Goal: Transaction & Acquisition: Purchase product/service

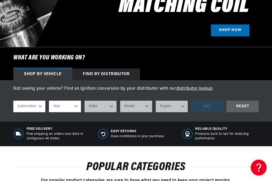
scroll to position [136, 0]
click at [41, 105] on select "Automotive Agricultural Industrial Marine Motorcycle" at bounding box center [29, 107] width 32 height 12
click at [79, 105] on select "Year 2022 2021 2020 2019 2018 2017 2016 2015 2014 2013 2012 2011 2010 2009 2008…" at bounding box center [65, 107] width 32 height 12
select select "1970"
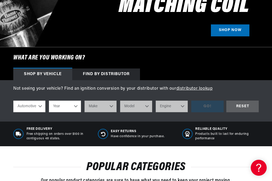
select select "1970"
click at [113, 103] on select "Make Alfa Romeo American Motors Aston Martin Audi Austin Austin Healey Avanti B…" at bounding box center [100, 107] width 32 height 12
select select "Volkswagen"
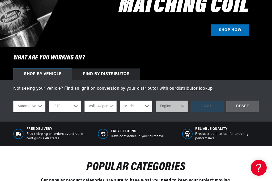
click at [149, 103] on select "Model Beetle Fastback Karmann Ghia Squareback" at bounding box center [136, 107] width 32 height 12
select select "Beetle"
click at [183, 109] on select "Engine 1.5L 1.6L 4" at bounding box center [172, 107] width 32 height 12
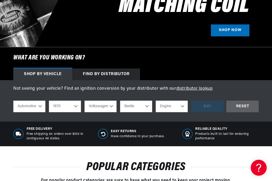
select select "1.6L"
click at [210, 107] on div "GO!" at bounding box center [207, 107] width 32 height 12
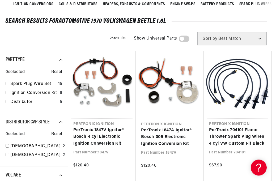
scroll to position [0, 224]
click at [254, 127] on link "PerTronix 704101 Flame-Thrower Spark Plug Wires 4 cyl VW Custom Fit Black" at bounding box center [237, 137] width 57 height 20
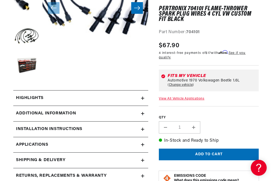
scroll to position [0, 448]
click at [86, 97] on div "Highlights" at bounding box center [77, 98] width 128 height 7
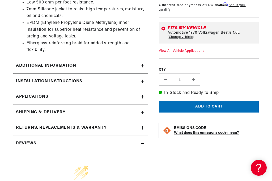
scroll to position [284, 0]
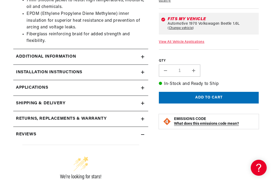
click at [22, 58] on summary "Additional Information" at bounding box center [80, 56] width 135 height 15
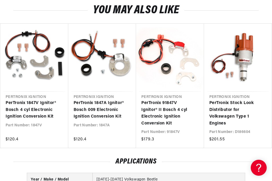
scroll to position [0, 448]
click at [230, 100] on link "PerTronix Stock Look Distributor for Volkswagen Type 1 Engines" at bounding box center [235, 113] width 52 height 27
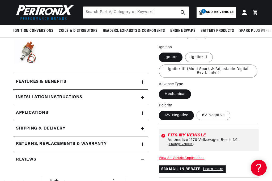
click at [24, 83] on h2 "Features & Benefits" at bounding box center [41, 82] width 50 height 7
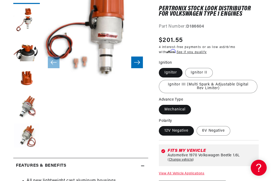
scroll to position [0, 224]
click at [204, 72] on label "Ignitor II" at bounding box center [199, 73] width 28 height 10
click at [185, 67] on input "Ignitor II" at bounding box center [185, 67] width 0 height 0
radio input "true"
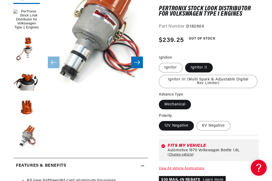
click at [173, 64] on label "Ignitor" at bounding box center [171, 68] width 24 height 10
click at [160, 62] on input "Ignitor" at bounding box center [160, 62] width 0 height 0
radio input "true"
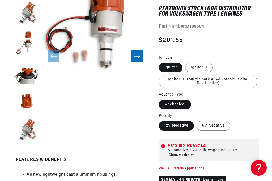
scroll to position [121, 0]
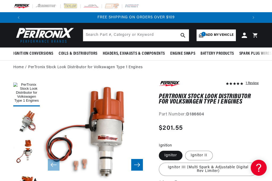
copy div "D186604"
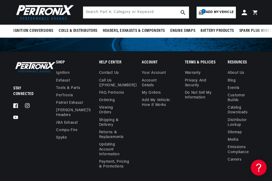
scroll to position [1522, 0]
click at [239, 129] on link "Sitemap" at bounding box center [234, 132] width 14 height 7
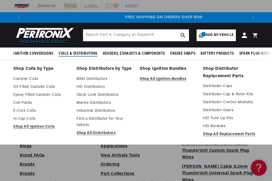
scroll to position [0, 448]
click at [21, 80] on link "Canister Coils" at bounding box center [41, 79] width 56 height 6
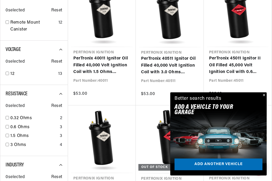
scroll to position [270, 0]
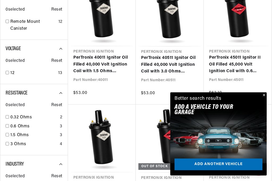
click at [265, 99] on button "Close" at bounding box center [263, 95] width 6 height 6
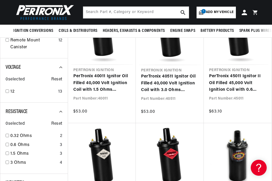
scroll to position [0, 0]
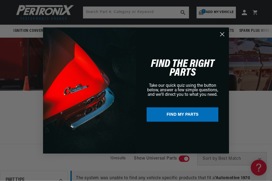
click at [223, 35] on icon "Close dialog" at bounding box center [222, 34] width 4 height 4
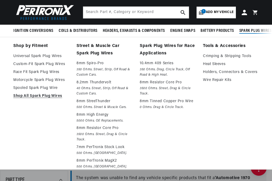
click at [20, 63] on link "Custom-Fit Spark Plug Wires" at bounding box center [41, 64] width 56 height 6
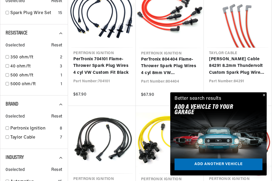
scroll to position [0, 448]
click at [265, 99] on button "Close" at bounding box center [263, 95] width 6 height 6
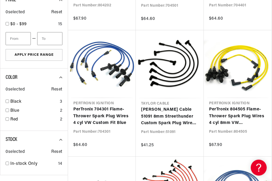
scroll to position [0, 224]
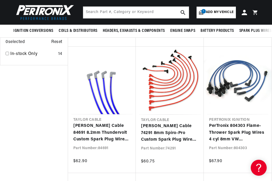
scroll to position [0, 448]
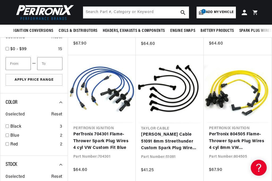
scroll to position [357, 0]
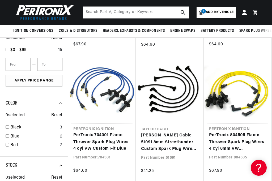
click at [179, 139] on link "Taylor Cable 51091 8mm Streethunder Custom Spark Plug Wires 4 cyl black" at bounding box center [169, 142] width 57 height 20
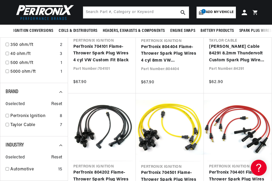
scroll to position [0, 0]
click at [80, 54] on link "PerTronix 704101 Flame-Thrower Spark Plug Wires 4 cyl VW Custom Fit Black" at bounding box center [101, 54] width 57 height 20
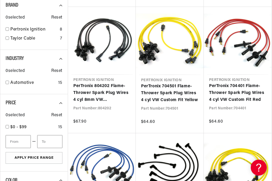
scroll to position [279, 0]
click at [87, 90] on link "PerTronix 804202 Flame-Thrower Spark Plug Wires 4 cyl 8mm VW [DEMOGRAPHIC_DATA]…" at bounding box center [101, 93] width 57 height 20
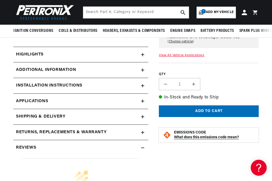
scroll to position [0, 224]
click at [48, 53] on div "Highlights" at bounding box center [77, 54] width 128 height 7
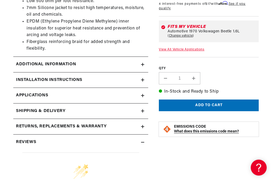
scroll to position [276, 0]
click at [49, 61] on h2 "Additional Information" at bounding box center [46, 64] width 60 height 7
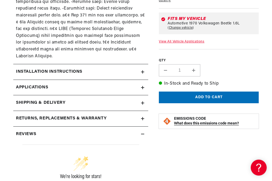
scroll to position [412, 0]
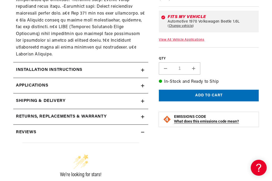
click at [143, 84] on icon at bounding box center [143, 85] width 0 height 3
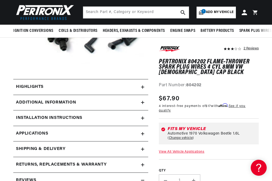
scroll to position [118, 0]
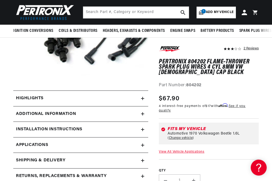
click at [17, 97] on h2 "Highlights" at bounding box center [30, 98] width 28 height 7
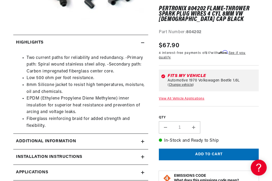
scroll to position [164, 0]
click at [141, 136] on summary "Additional Information" at bounding box center [80, 141] width 135 height 15
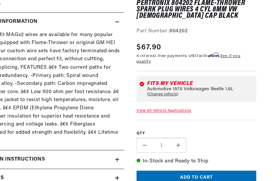
scroll to position [281, 0]
